Goal: Task Accomplishment & Management: Manage account settings

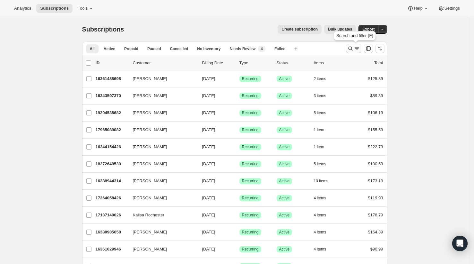
click at [353, 49] on icon "Search and filter results" at bounding box center [351, 48] width 6 height 6
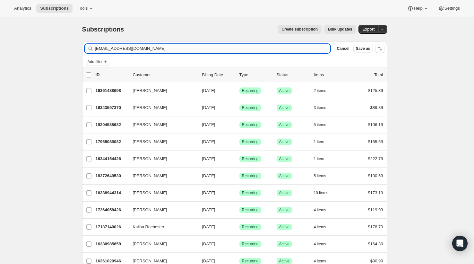
type input "[EMAIL_ADDRESS][DOMAIN_NAME]"
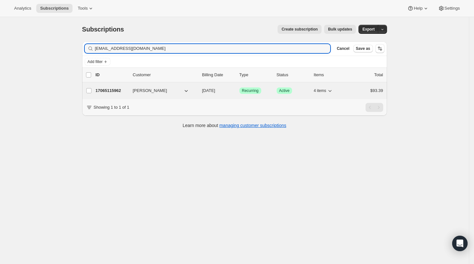
click at [110, 89] on p "17065115962" at bounding box center [112, 90] width 32 height 6
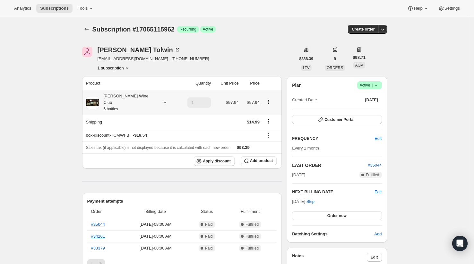
click at [138, 99] on div "[PERSON_NAME] Wine Club 6 bottles" at bounding box center [128, 102] width 58 height 19
click at [127, 175] on span "Edit box" at bounding box center [125, 175] width 15 height 5
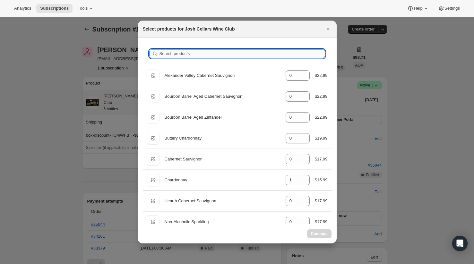
click at [216, 53] on input "Search products" at bounding box center [243, 53] width 166 height 9
type input "p"
type input "1"
type input "0"
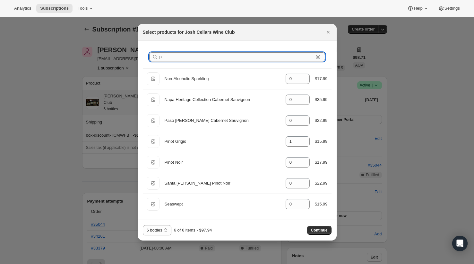
type input "0"
type input "1"
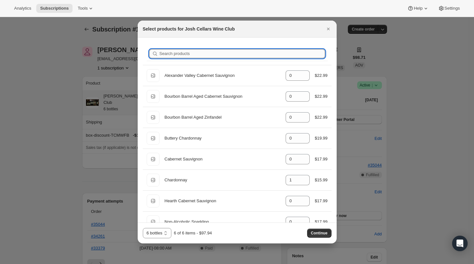
type input "g"
type input "0"
type input "1"
type input "gr"
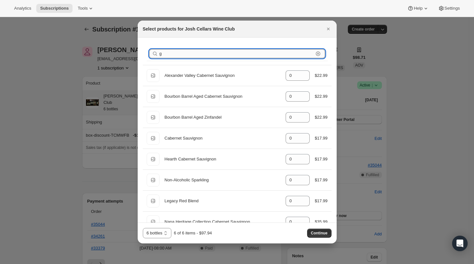
type input "1"
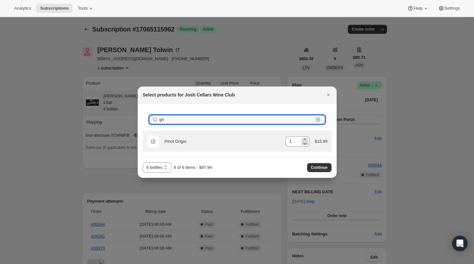
type input "gri"
click at [303, 141] on icon ":re9:" at bounding box center [305, 143] width 6 height 6
type input "0"
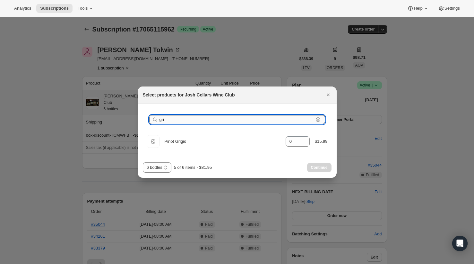
click at [268, 119] on input "gri" at bounding box center [237, 119] width 154 height 9
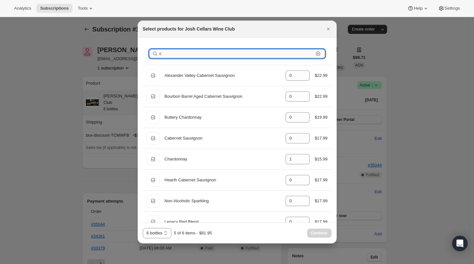
type input "ch"
type input "1"
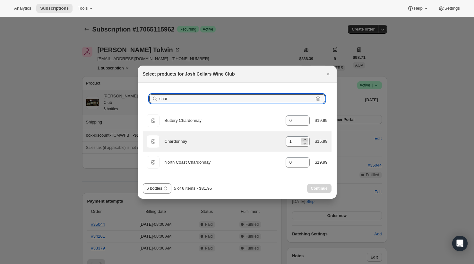
type input "char"
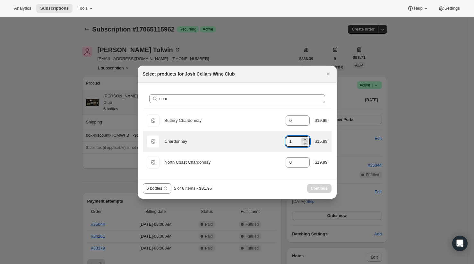
click at [304, 139] on icon ":re9:" at bounding box center [305, 139] width 6 height 6
type input "2"
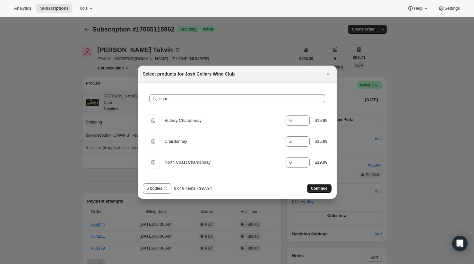
click at [314, 188] on span "Continue" at bounding box center [319, 188] width 17 height 5
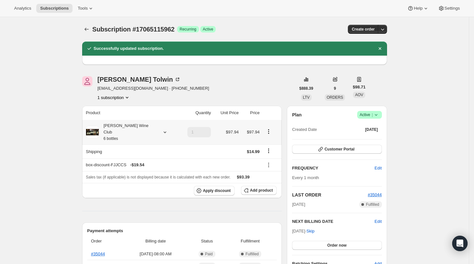
click at [135, 131] on div "[PERSON_NAME] Wine Club 6 bottles" at bounding box center [128, 131] width 58 height 19
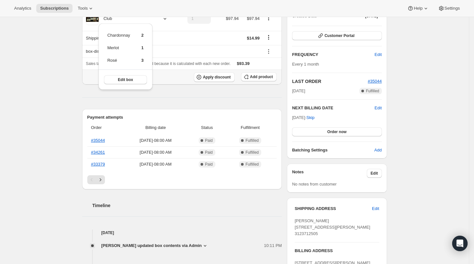
scroll to position [116, 0]
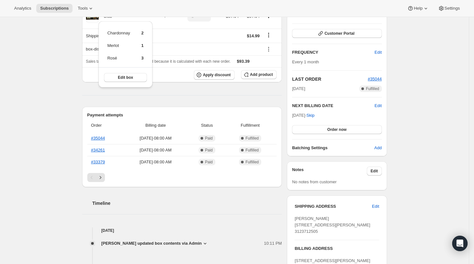
click at [88, 107] on div "Payment attempts Order Billing date Status Fulfillment #35044 [DATE] · 08:00 AM…" at bounding box center [182, 147] width 200 height 80
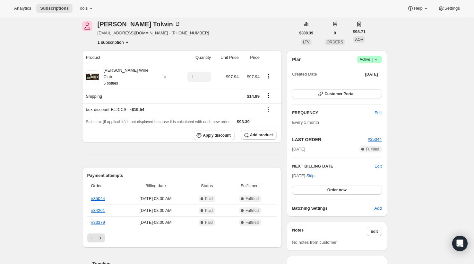
scroll to position [0, 0]
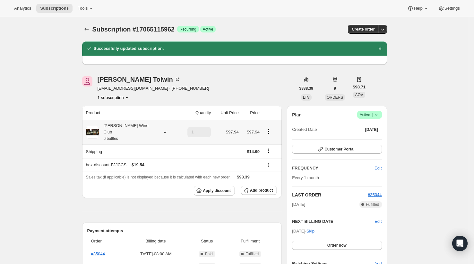
click at [125, 127] on div "[PERSON_NAME] Wine Club 6 bottles" at bounding box center [128, 131] width 58 height 19
